Goal: Information Seeking & Learning: Find specific fact

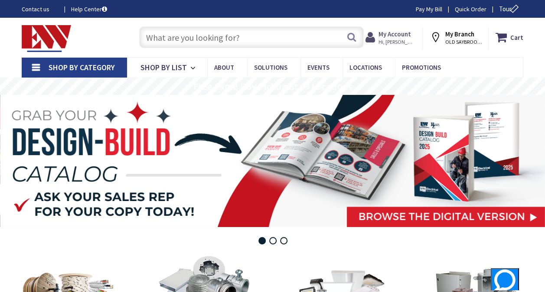
click at [396, 40] on span "Hi, [PERSON_NAME]" at bounding box center [396, 42] width 37 height 7
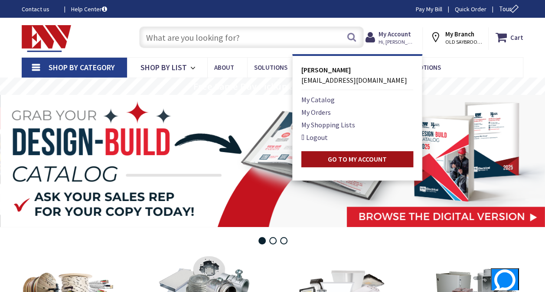
click at [384, 156] on strong "Go to My Account" at bounding box center [357, 159] width 59 height 9
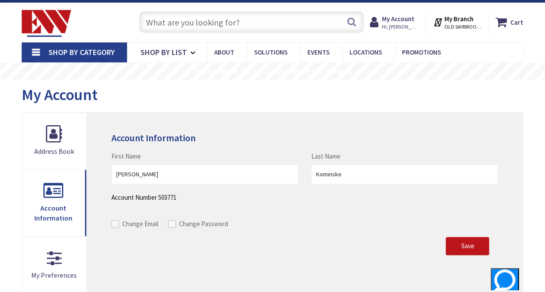
scroll to position [14, 0]
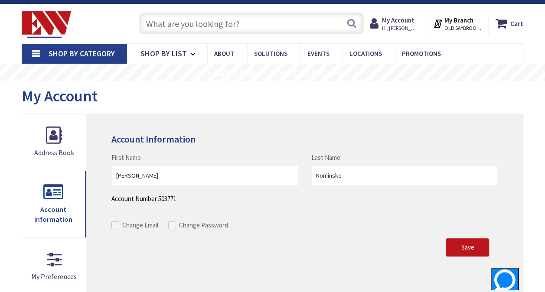
click at [218, 23] on input "text" at bounding box center [251, 24] width 224 height 22
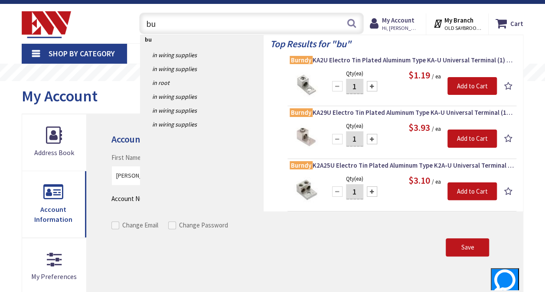
type input "b"
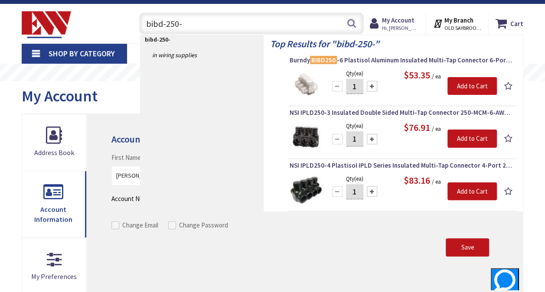
type input "bibd-250-2"
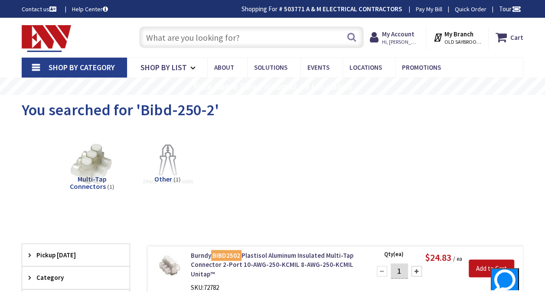
click at [297, 38] on input "text" at bounding box center [251, 37] width 224 height 22
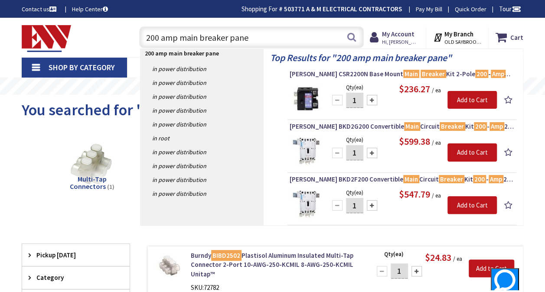
type input "200 amp main breaker panel"
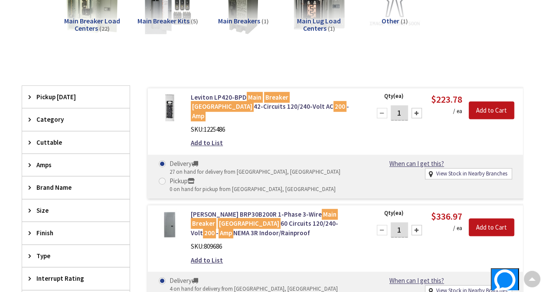
scroll to position [159, 0]
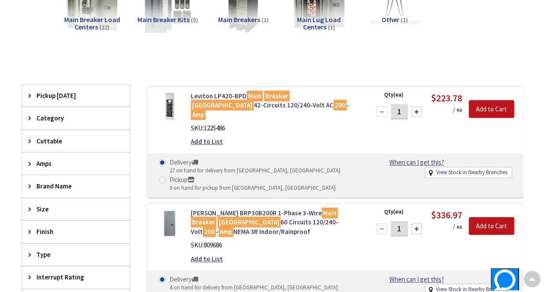
click at [64, 186] on span "Brand Name" at bounding box center [71, 186] width 71 height 9
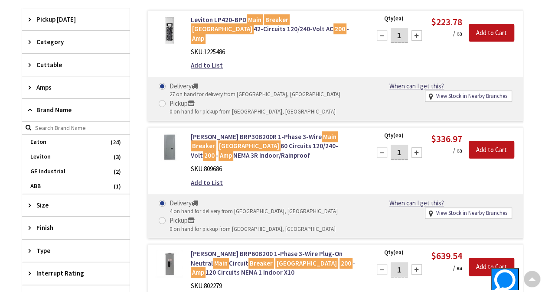
scroll to position [244, 0]
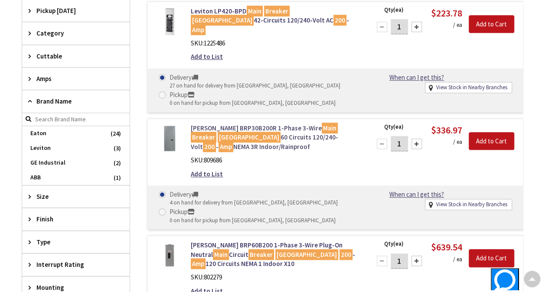
click at [261, 126] on link "Eaton BRP30B200R 1-Phase 3-Wire Main Breaker Load Center 60 Circuits 120/240-Vo…" at bounding box center [275, 138] width 169 height 28
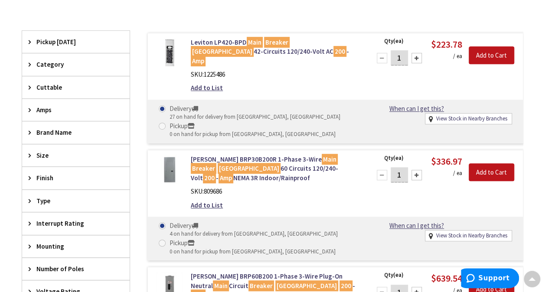
scroll to position [231, 0]
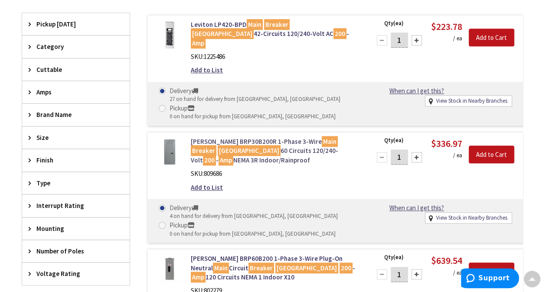
click at [250, 137] on link "Eaton BRP30B200R 1-Phase 3-Wire Main Breaker Load Center 60 Circuits 120/240-Vo…" at bounding box center [275, 151] width 169 height 28
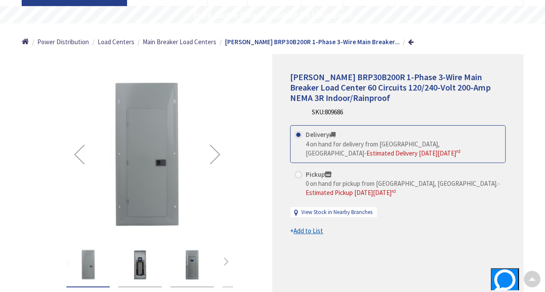
scroll to position [78, 0]
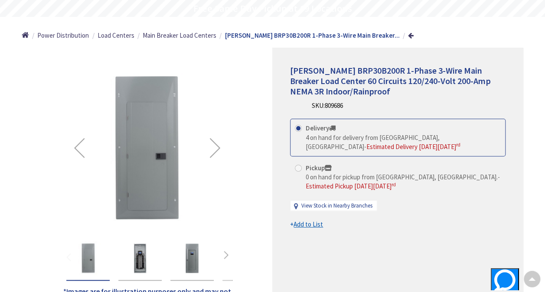
click at [217, 149] on div "Next" at bounding box center [215, 147] width 35 height 35
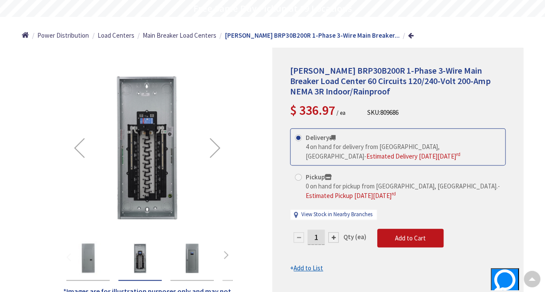
click at [217, 149] on div "Next" at bounding box center [215, 147] width 35 height 35
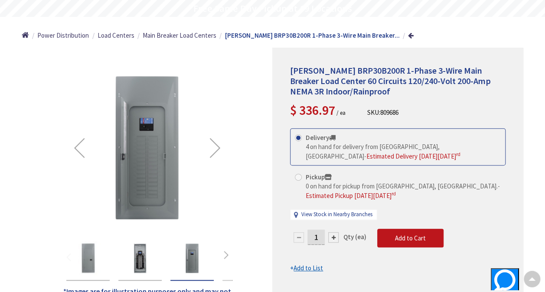
click at [217, 149] on div "Next" at bounding box center [215, 147] width 35 height 35
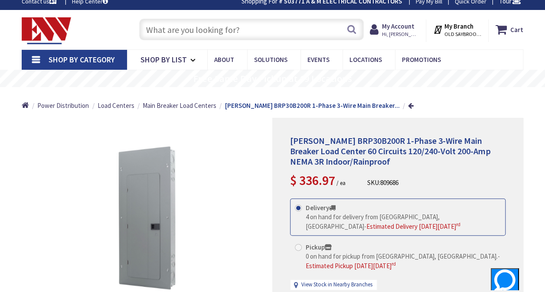
scroll to position [0, 0]
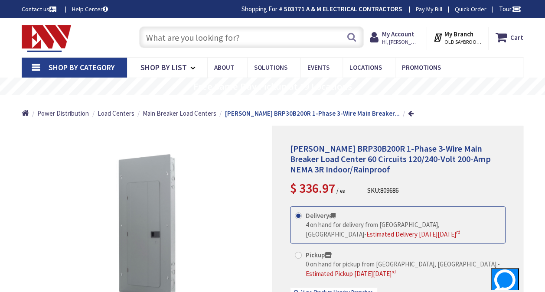
click at [232, 33] on input "text" at bounding box center [251, 37] width 224 height 22
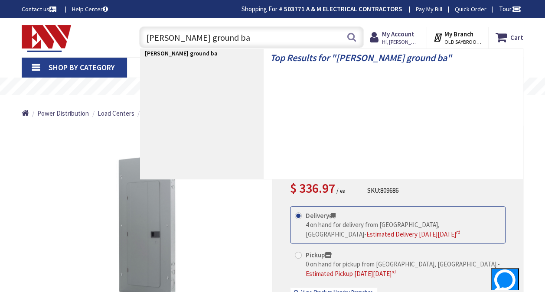
type input "eaton ground bar"
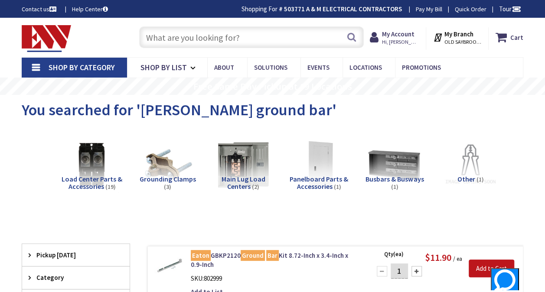
click at [292, 29] on input "text" at bounding box center [251, 37] width 224 height 22
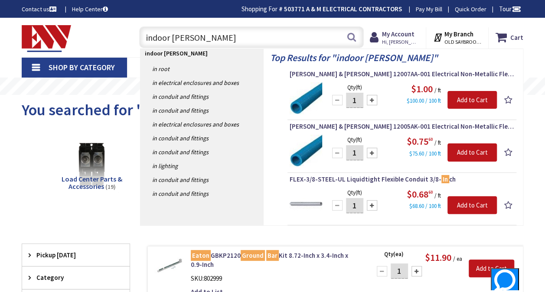
type input "indoor gutter"
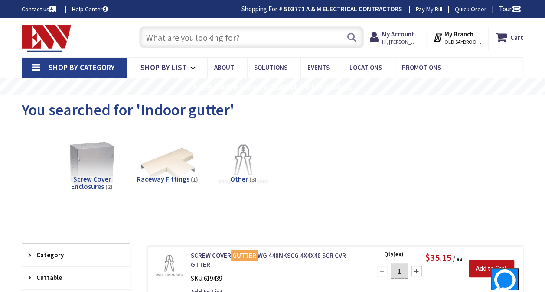
click at [284, 31] on input "text" at bounding box center [251, 37] width 224 height 22
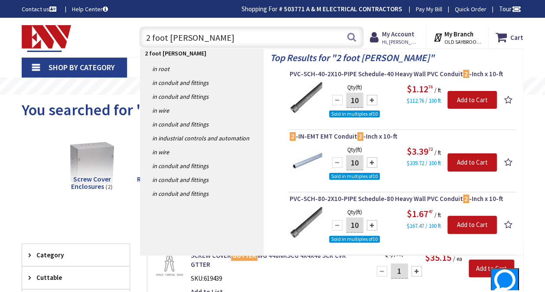
type input "2 foot gutter"
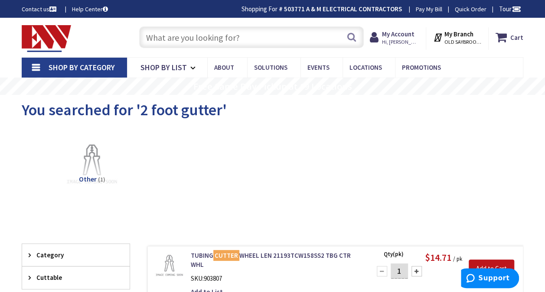
click at [255, 33] on input "text" at bounding box center [251, 37] width 224 height 22
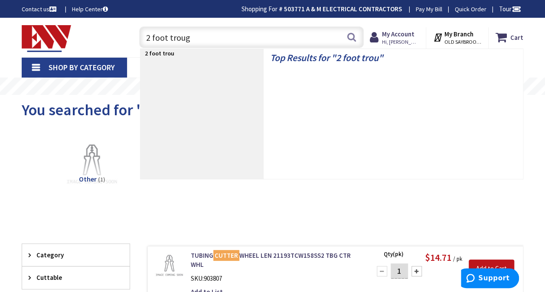
type input "2 foot trough"
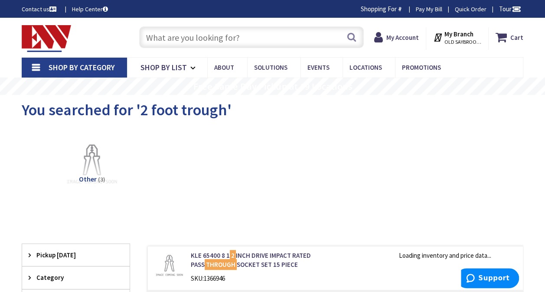
click at [247, 32] on input "text" at bounding box center [251, 37] width 224 height 22
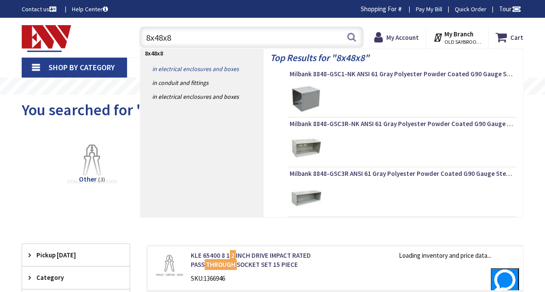
type input "8x48x8"
click at [229, 69] on link "in Electrical Enclosures and Boxes" at bounding box center [201, 69] width 123 height 14
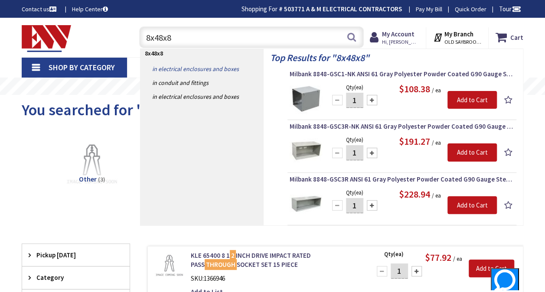
click at [229, 69] on link "in Electrical Enclosures and Boxes" at bounding box center [201, 69] width 123 height 14
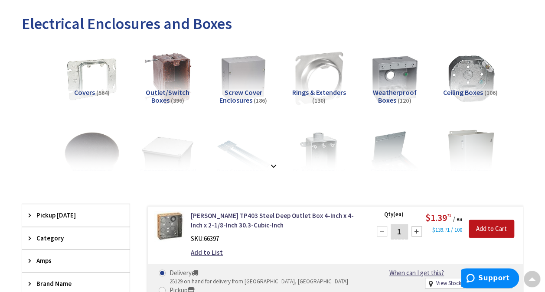
scroll to position [65, 0]
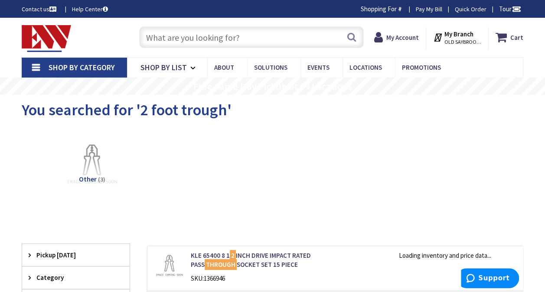
click at [166, 47] on input "text" at bounding box center [251, 37] width 224 height 22
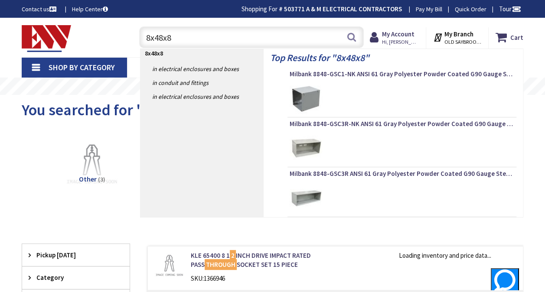
type input "8x48x8"
click at [300, 98] on img at bounding box center [305, 98] width 33 height 33
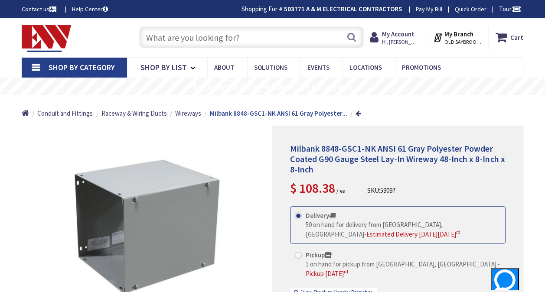
click at [285, 33] on input "text" at bounding box center [251, 37] width 224 height 22
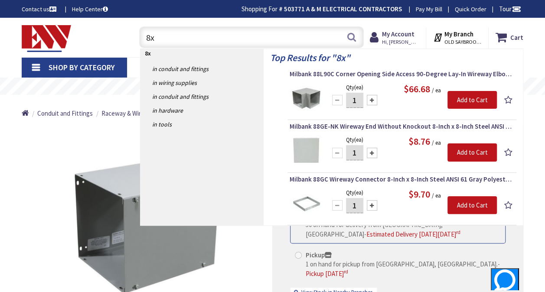
type input "8"
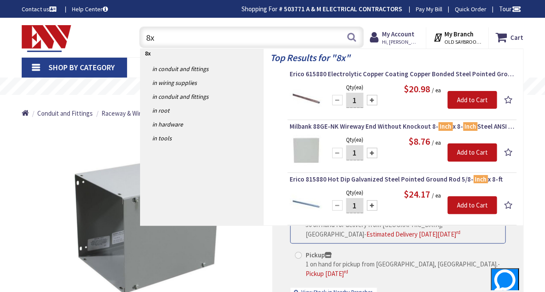
type input "8"
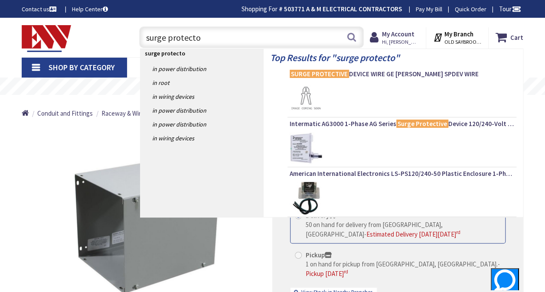
type input "surge protector"
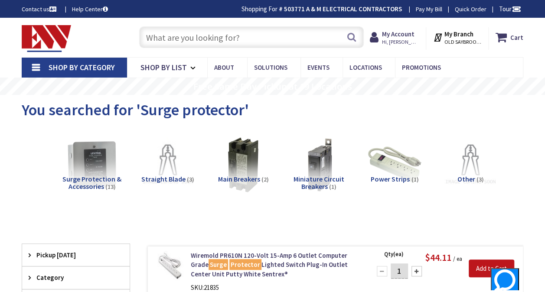
click at [309, 41] on input "text" at bounding box center [251, 37] width 224 height 22
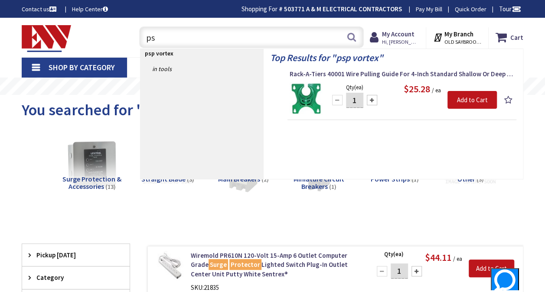
type input "p"
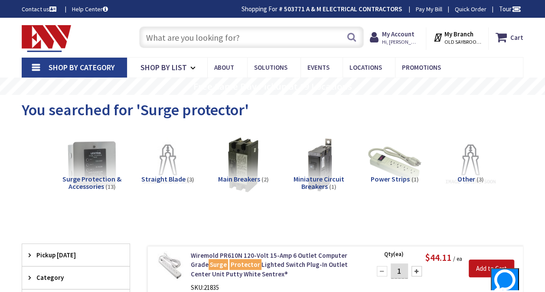
click at [300, 47] on input "text" at bounding box center [251, 37] width 224 height 22
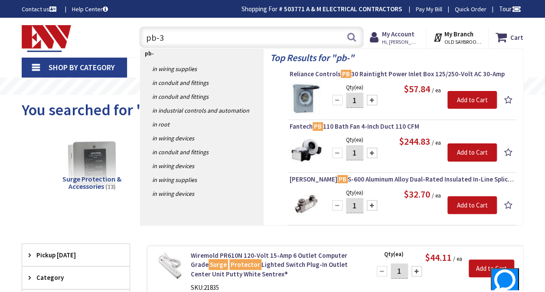
type input "pb-30"
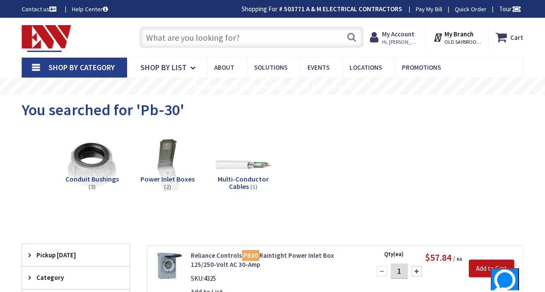
click at [302, 40] on input "text" at bounding box center [251, 37] width 224 height 22
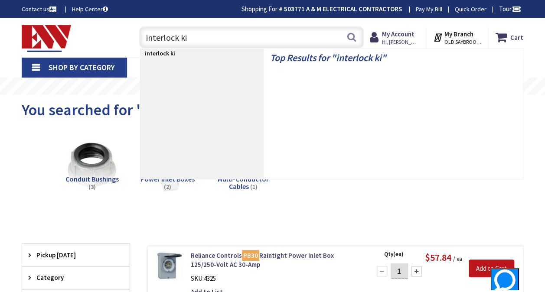
type input "interlock kit"
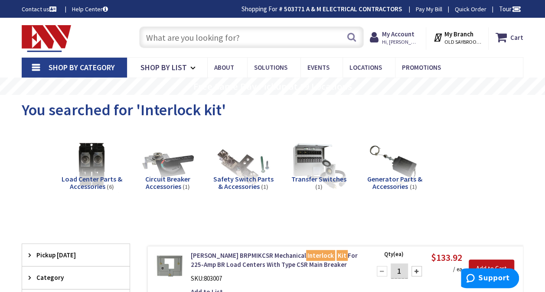
click at [334, 36] on input "text" at bounding box center [251, 37] width 224 height 22
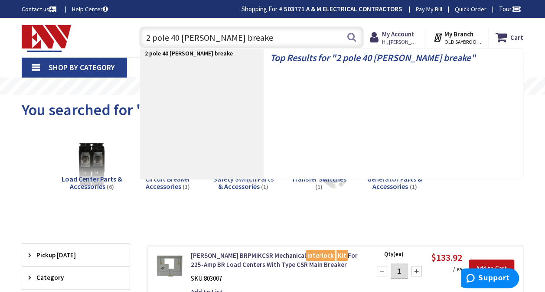
type input "2 pole 40 eaton breaker"
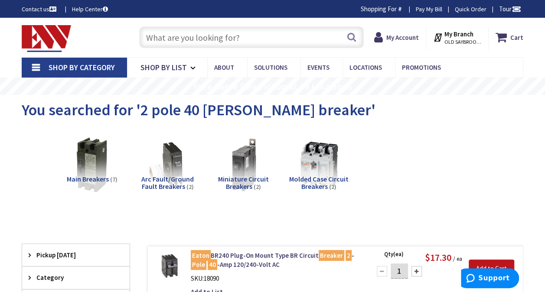
scroll to position [3, 0]
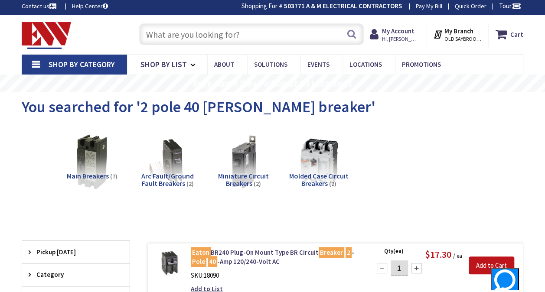
click at [318, 31] on input "text" at bounding box center [251, 34] width 224 height 22
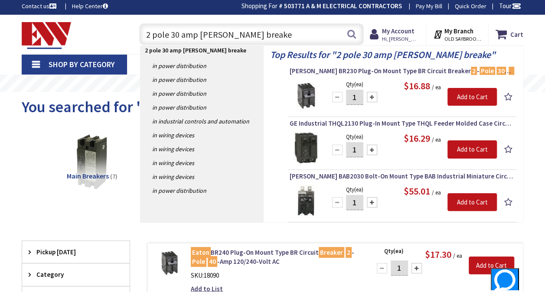
type input "2 pole 30 amp eaton breaker"
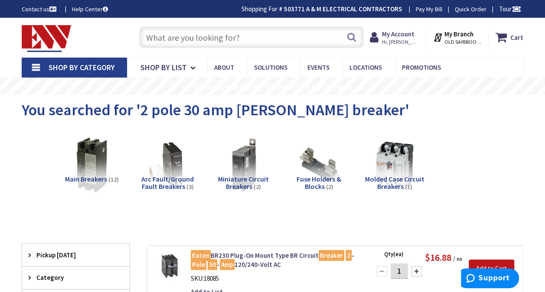
click at [266, 37] on input "text" at bounding box center [251, 37] width 224 height 22
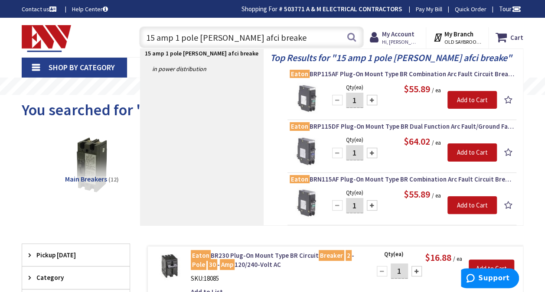
type input "15 amp 1 pole eaton afci breaker"
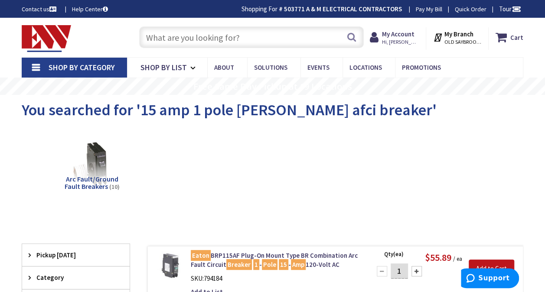
click at [264, 39] on input "text" at bounding box center [251, 37] width 224 height 22
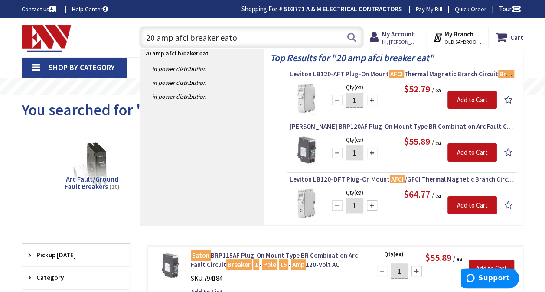
type input "20 amp afci breaker eaton"
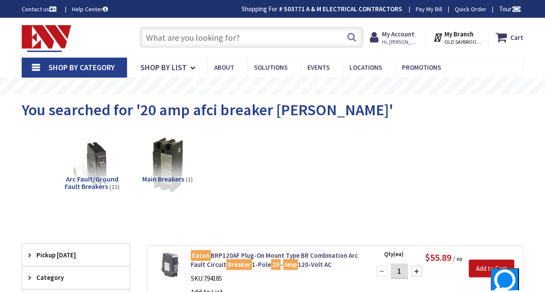
click at [320, 39] on input "text" at bounding box center [251, 37] width 224 height 22
click at [327, 42] on input "text" at bounding box center [251, 37] width 224 height 22
click at [241, 38] on input "eaton 15 amp 1 pole breasker" at bounding box center [251, 37] width 224 height 22
type input "eaton 15 amp 1 pole breaker"
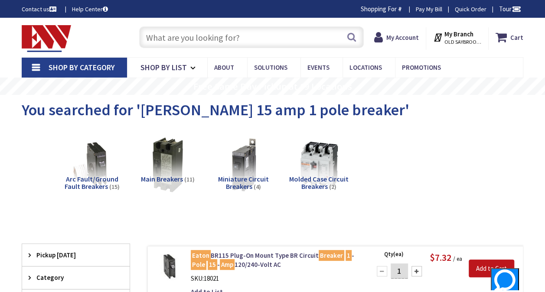
click at [245, 39] on input "text" at bounding box center [251, 37] width 224 height 22
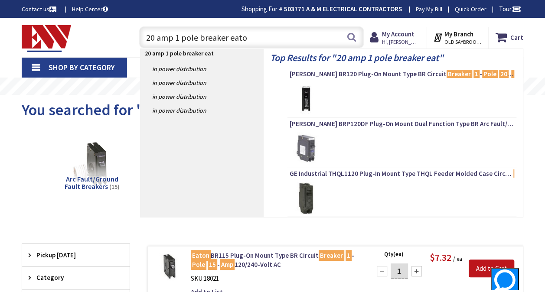
type input "20 amp 1 pole breaker eaton"
